Goal: Task Accomplishment & Management: Manage account settings

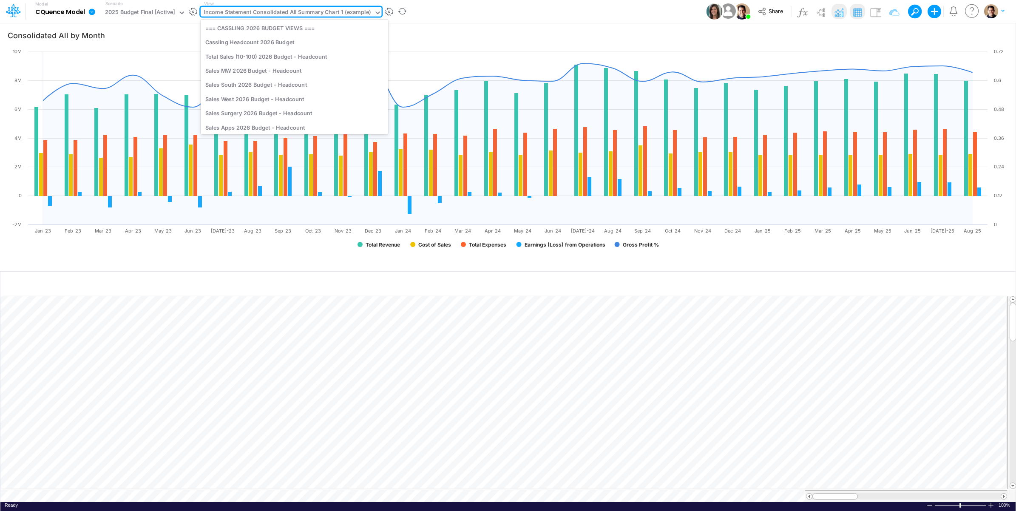
click at [300, 15] on div "Income Statement Consolidated All Summary Chart 1 (example)" at bounding box center [287, 13] width 167 height 10
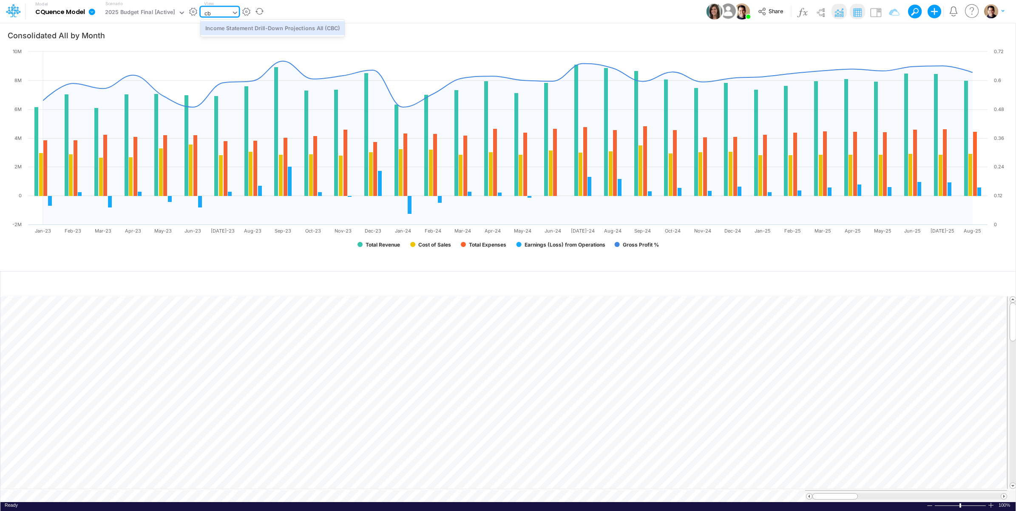
type input "cbc"
click at [305, 26] on div "Income Statement Drill-Down Projections All (CBC)" at bounding box center [273, 28] width 144 height 14
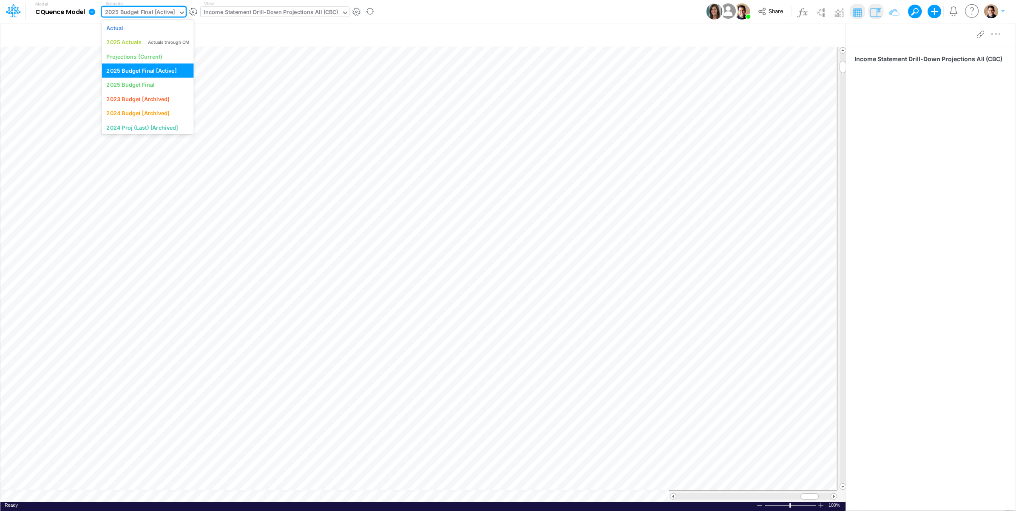
click at [153, 14] on div "2025 Budget Final [Active]" at bounding box center [140, 13] width 70 height 10
click at [148, 54] on div "Projections (Current)" at bounding box center [134, 56] width 56 height 8
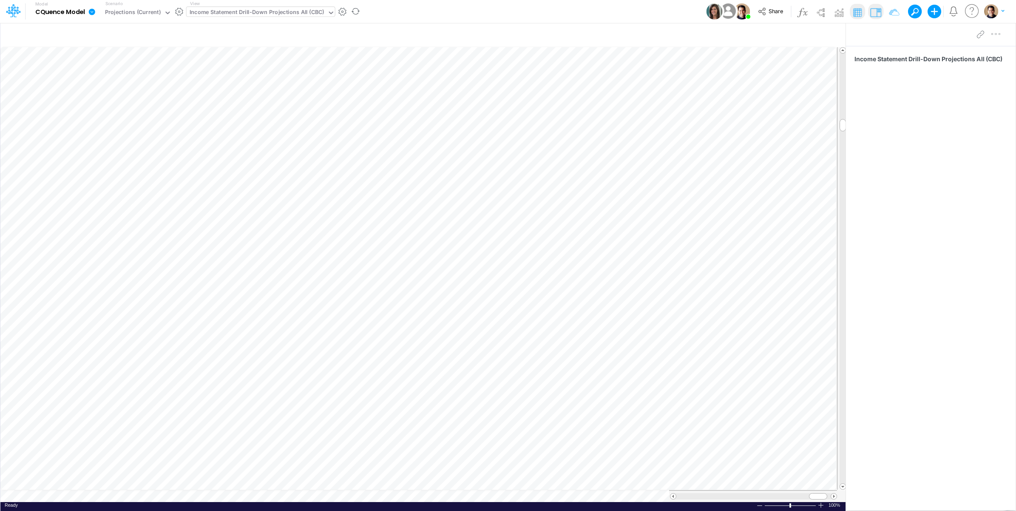
click at [295, 10] on div "Income Statement Drill-Down Projections All (CBC)" at bounding box center [257, 13] width 135 height 10
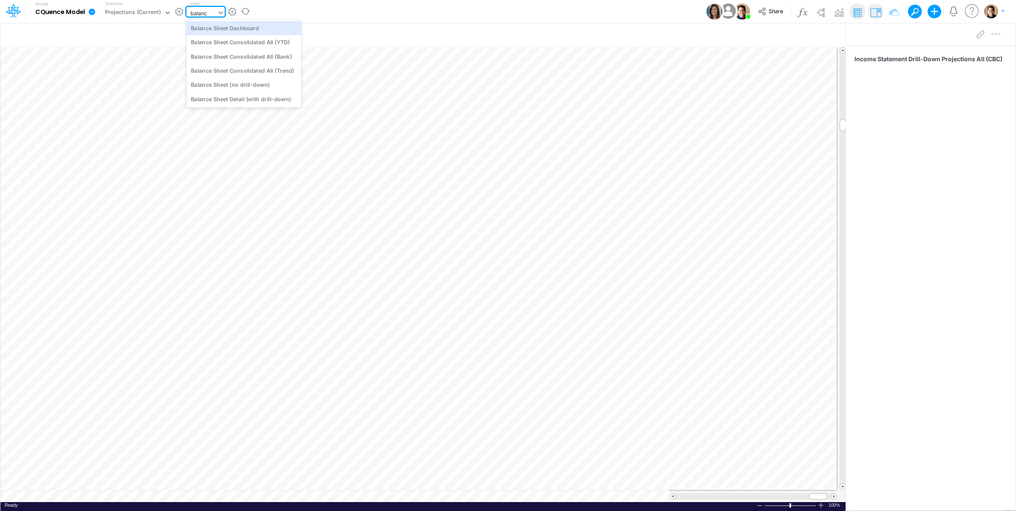
type input "balance"
click at [258, 79] on div "Balance Sheet (no drill-down)" at bounding box center [244, 85] width 115 height 14
click at [196, 496] on table at bounding box center [423, 274] width 846 height 455
type input "Consolidated All by Month"
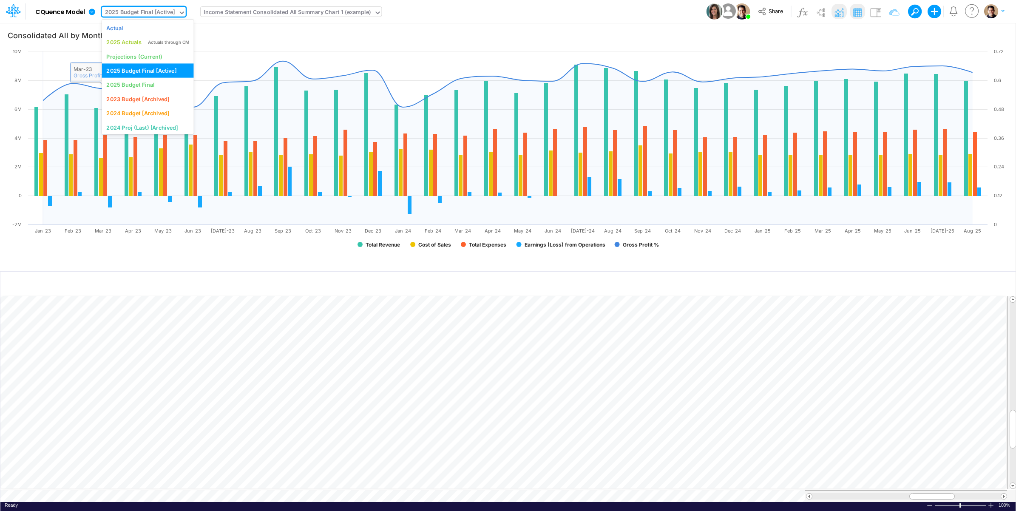
click at [141, 12] on div "2025 Budget Final [Active]" at bounding box center [140, 13] width 70 height 10
click at [145, 41] on div "2025 Actuals Actuals through CM" at bounding box center [147, 42] width 82 height 8
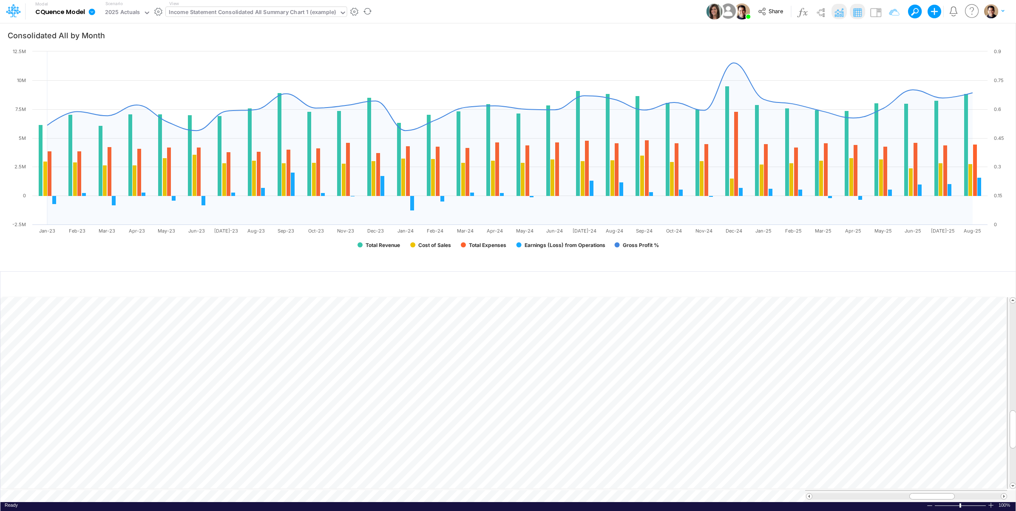
click at [90, 14] on icon at bounding box center [92, 12] width 8 height 8
click at [113, 89] on button "View model info" at bounding box center [134, 88] width 91 height 13
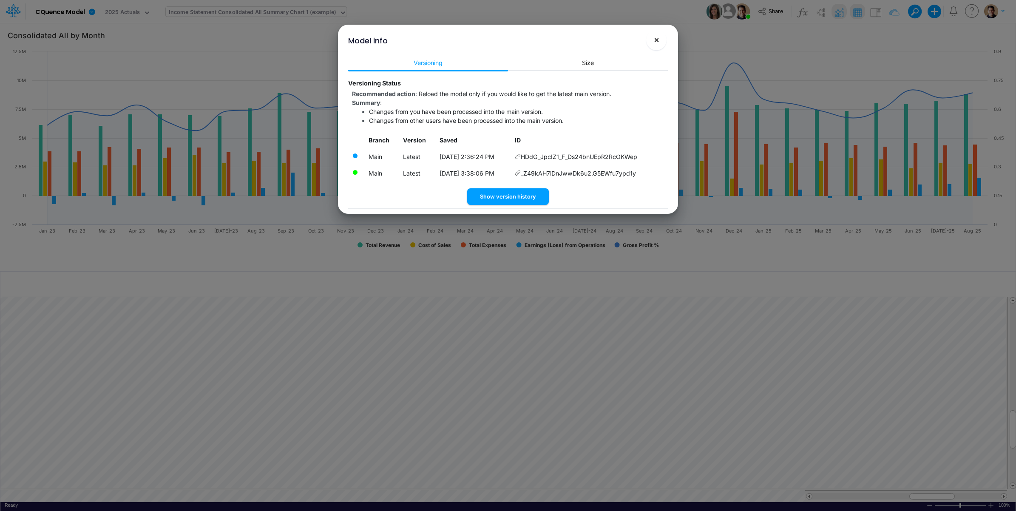
click at [655, 43] on span "×" at bounding box center [657, 39] width 6 height 10
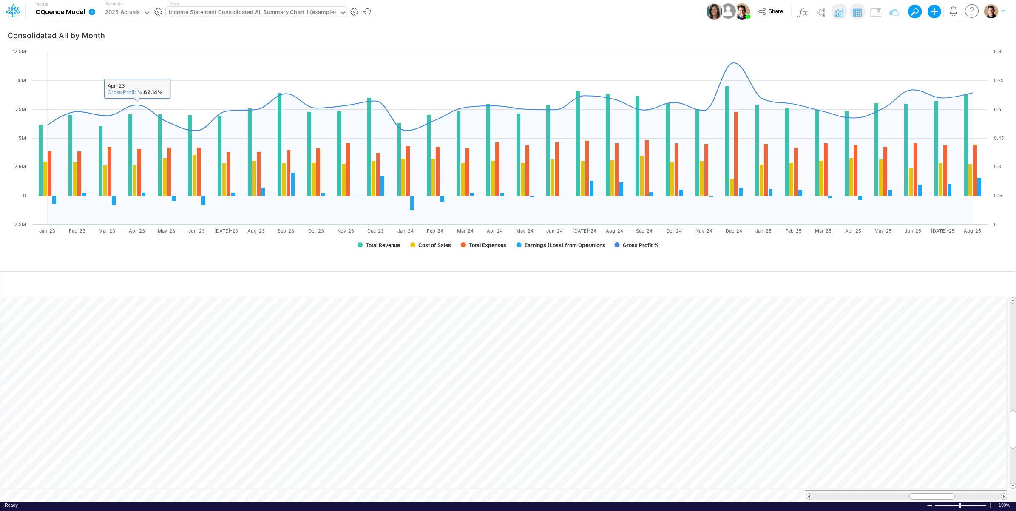
click at [88, 7] on link at bounding box center [93, 11] width 17 height 22
click at [126, 91] on button "View model info" at bounding box center [134, 88] width 91 height 13
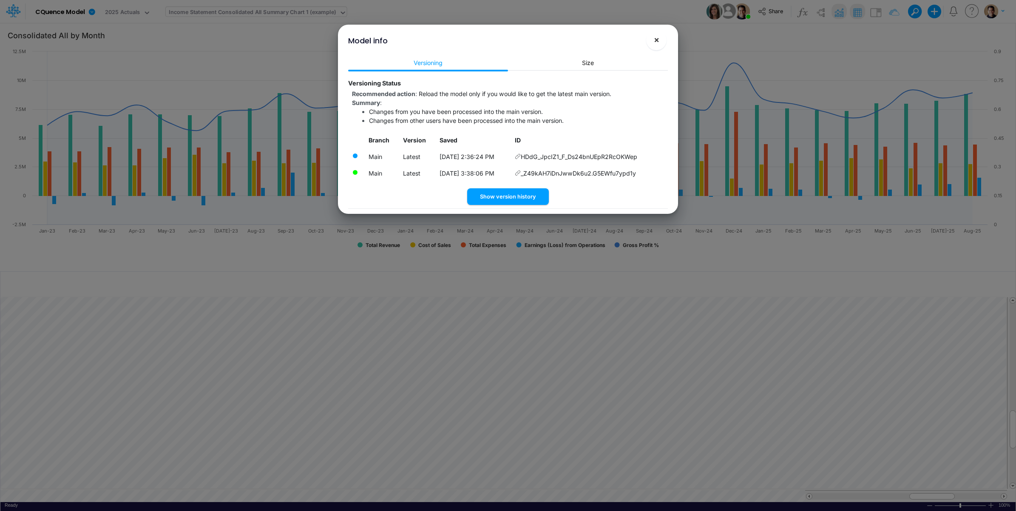
click at [656, 43] on span "×" at bounding box center [657, 39] width 6 height 10
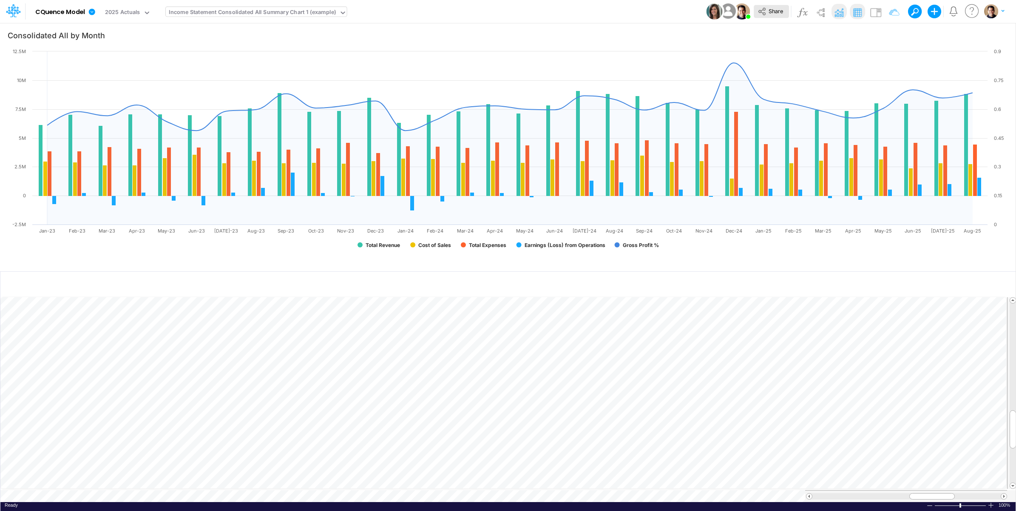
click at [775, 9] on span "Share" at bounding box center [776, 11] width 14 height 6
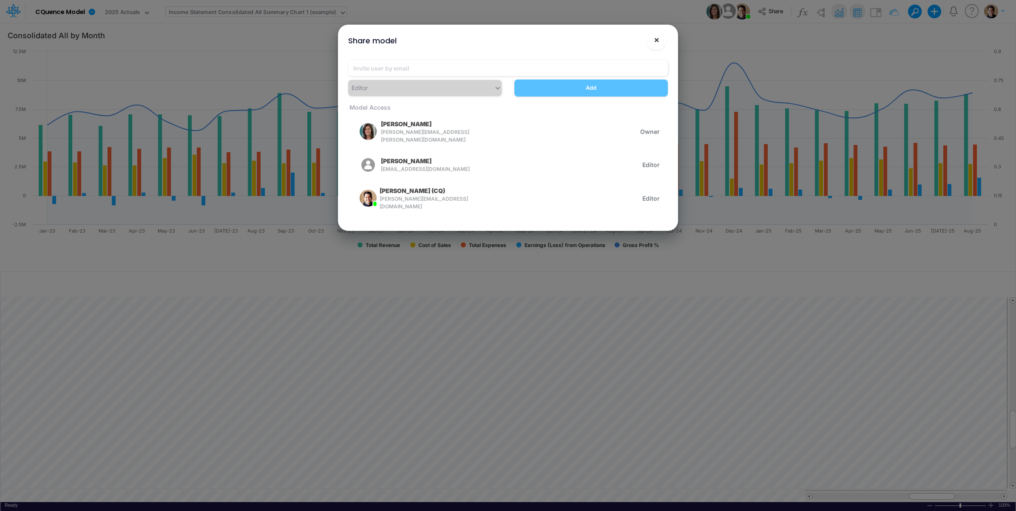
click at [654, 43] on span "×" at bounding box center [657, 39] width 6 height 10
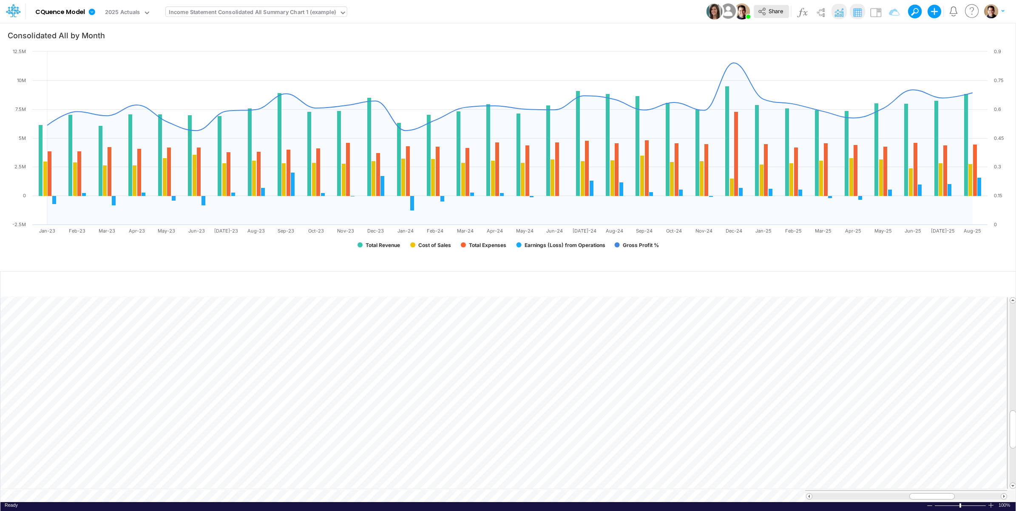
click at [767, 8] on button "Share" at bounding box center [771, 11] width 35 height 13
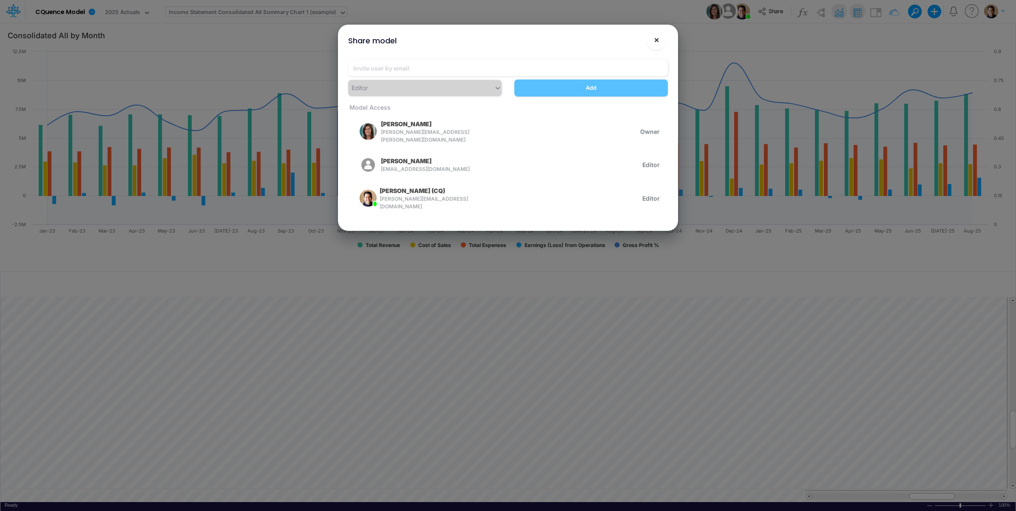
click at [651, 39] on button "×" at bounding box center [656, 40] width 20 height 20
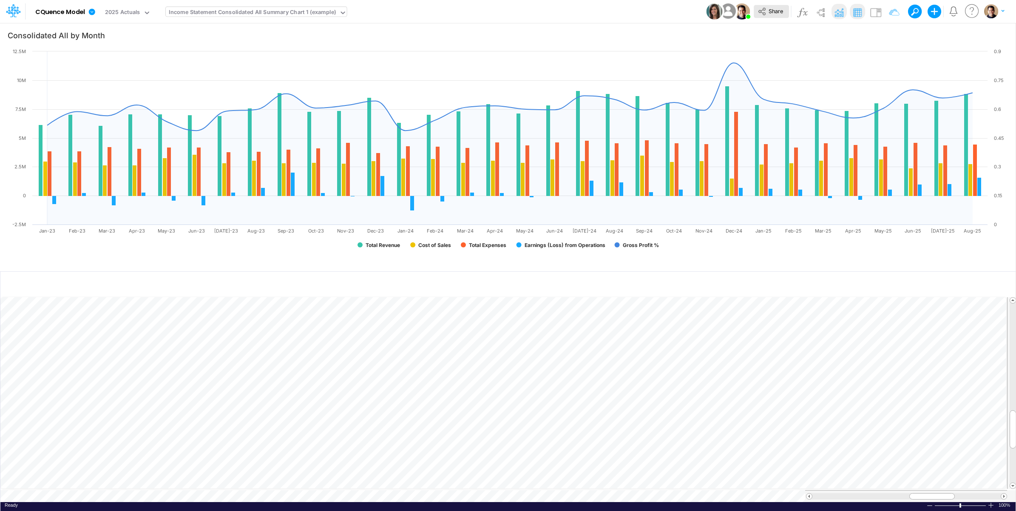
click at [772, 11] on span "Share" at bounding box center [776, 11] width 14 height 6
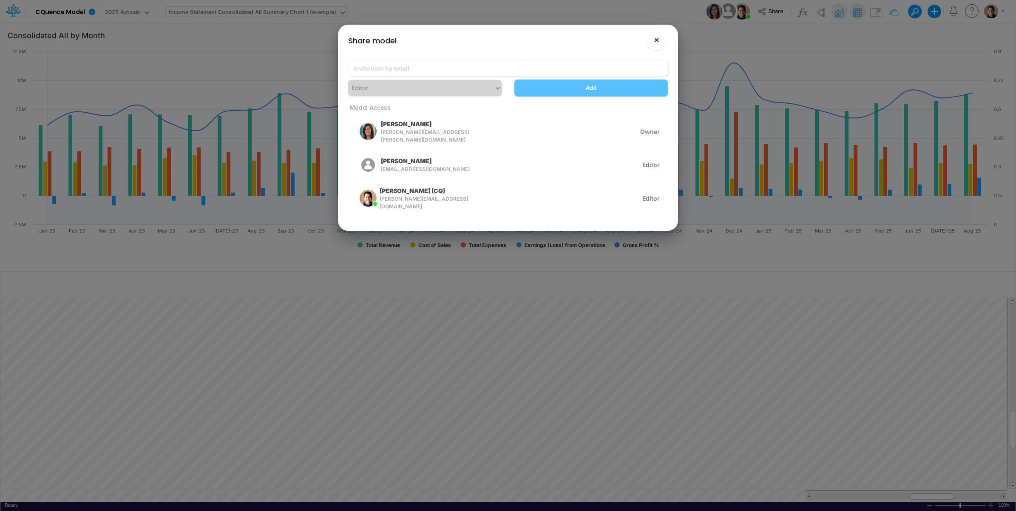
click at [658, 41] on span "×" at bounding box center [657, 39] width 6 height 10
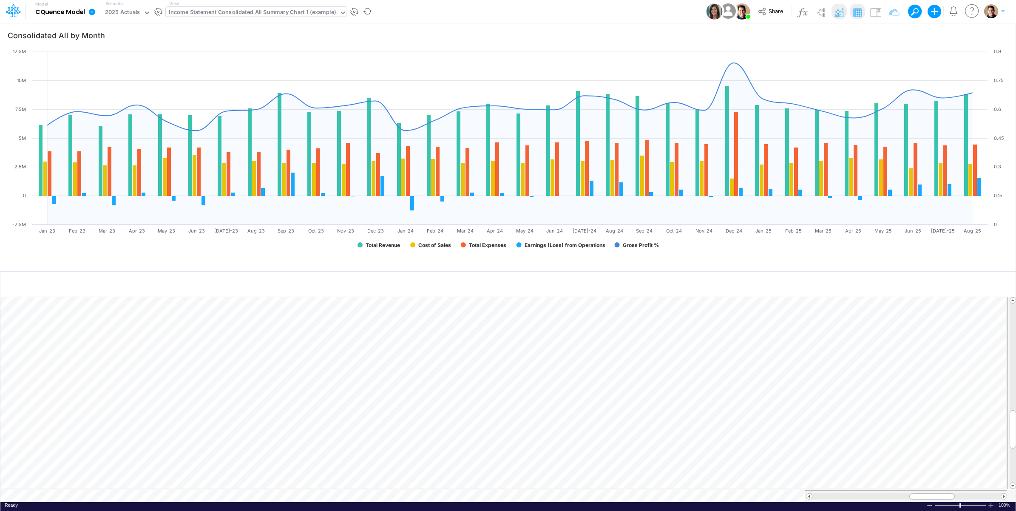
click at [94, 11] on icon at bounding box center [92, 12] width 6 height 6
click at [122, 32] on button "Edit model settings" at bounding box center [134, 34] width 91 height 13
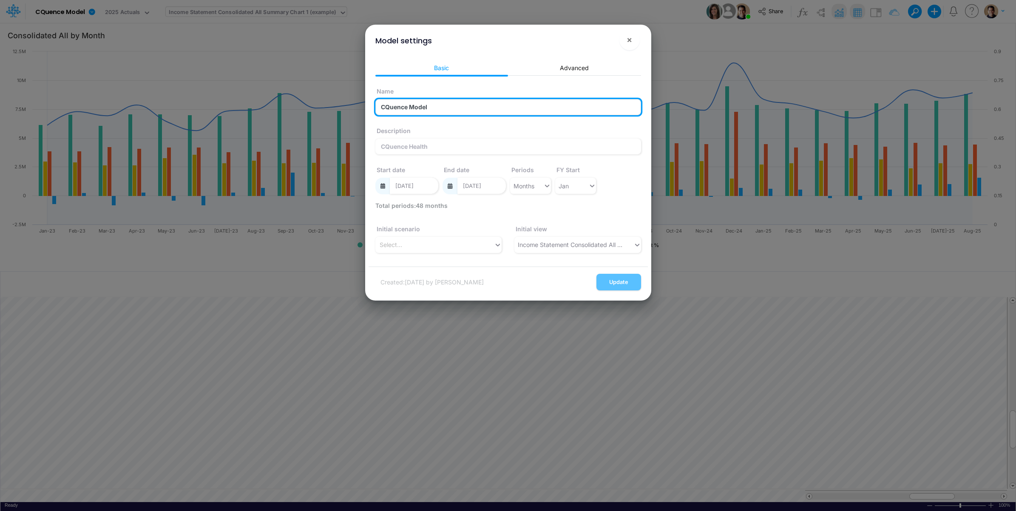
click at [381, 111] on input "CQuence Model" at bounding box center [508, 107] width 266 height 16
type input "[ARCHIVED] CQuence Model"
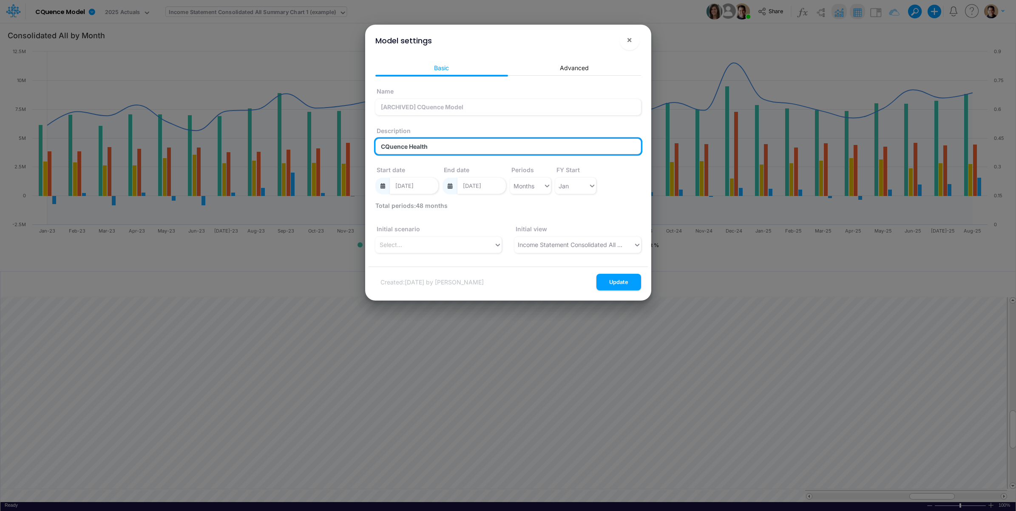
click at [440, 143] on input "CQuence Health" at bounding box center [508, 147] width 266 height 16
drag, startPoint x: 434, startPoint y: 149, endPoint x: 375, endPoint y: 152, distance: 58.8
click at [375, 152] on input "CQuence Health" at bounding box center [508, 147] width 266 height 16
type input "Archived model on [DATE]"
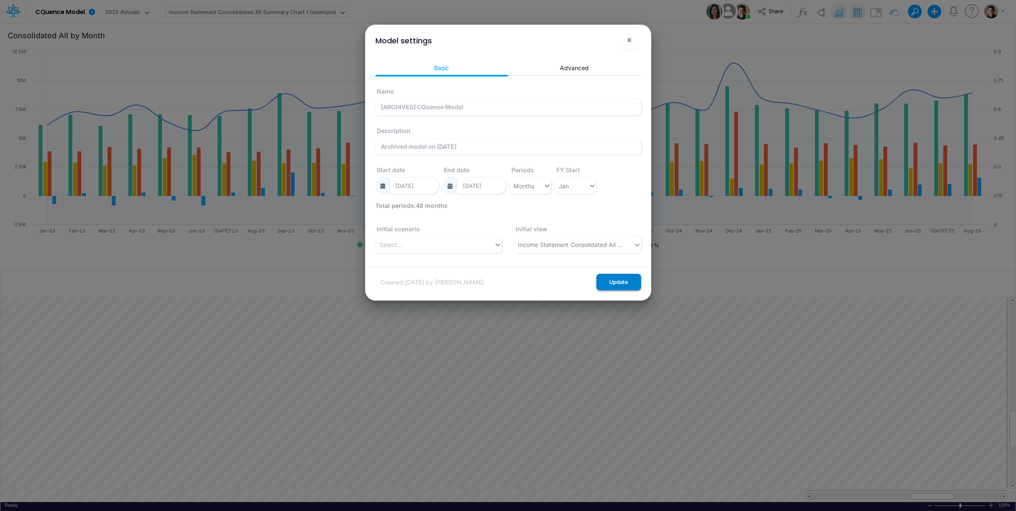
click at [627, 280] on button "Update" at bounding box center [618, 282] width 45 height 17
